Goal: Task Accomplishment & Management: Manage account settings

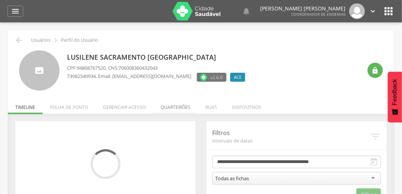
click at [185, 110] on li "Quarteirões" at bounding box center [175, 106] width 45 height 18
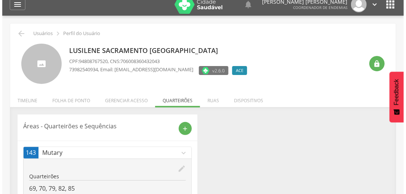
scroll to position [39, 0]
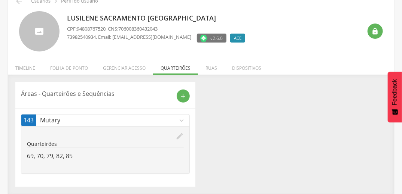
click at [178, 135] on icon "edit" at bounding box center [179, 136] width 8 height 8
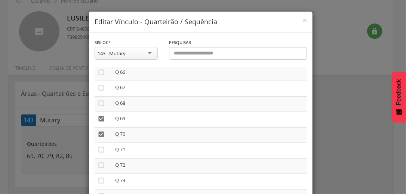
scroll to position [1047, 0]
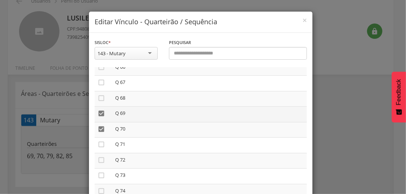
click at [102, 117] on icon "" at bounding box center [101, 113] width 7 height 7
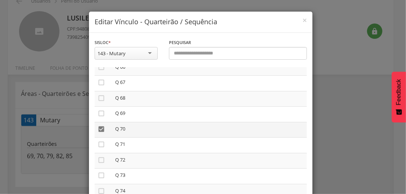
click at [101, 133] on icon "" at bounding box center [101, 129] width 7 height 7
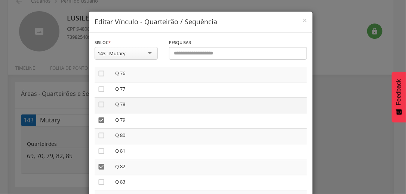
scroll to position [1197, 0]
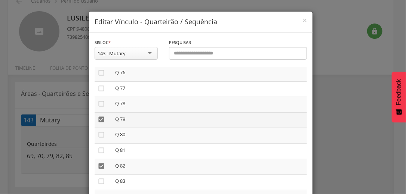
click at [100, 123] on icon "" at bounding box center [101, 119] width 7 height 7
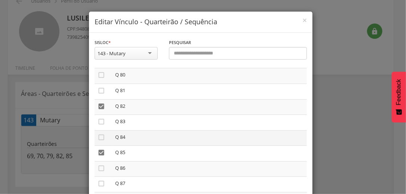
scroll to position [1286, 0]
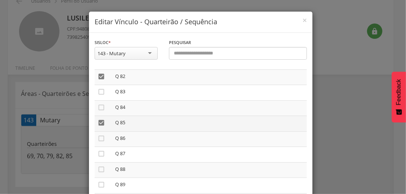
click at [102, 126] on icon "" at bounding box center [101, 122] width 7 height 7
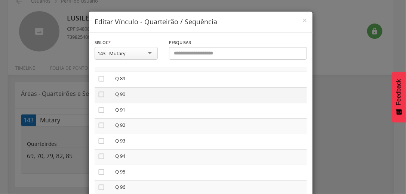
scroll to position [1406, 0]
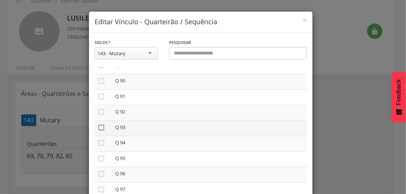
click at [99, 132] on icon "" at bounding box center [101, 127] width 7 height 7
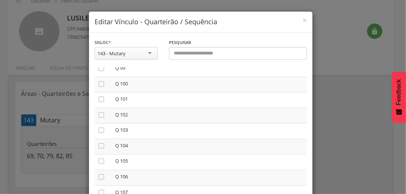
scroll to position [1556, 0]
click at [99, 91] on icon "" at bounding box center [101, 86] width 7 height 7
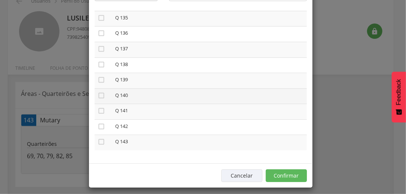
scroll to position [63, 0]
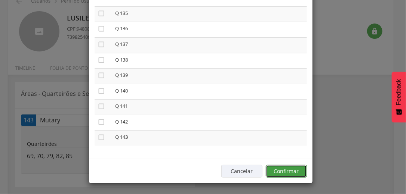
click at [277, 172] on button "Confirmar" at bounding box center [286, 171] width 41 height 13
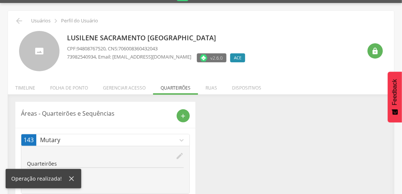
scroll to position [0, 0]
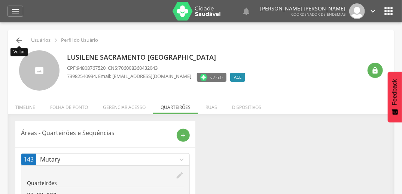
click at [20, 40] on icon "" at bounding box center [19, 40] width 9 height 9
